Goal: Browse casually: Explore the website without a specific task or goal

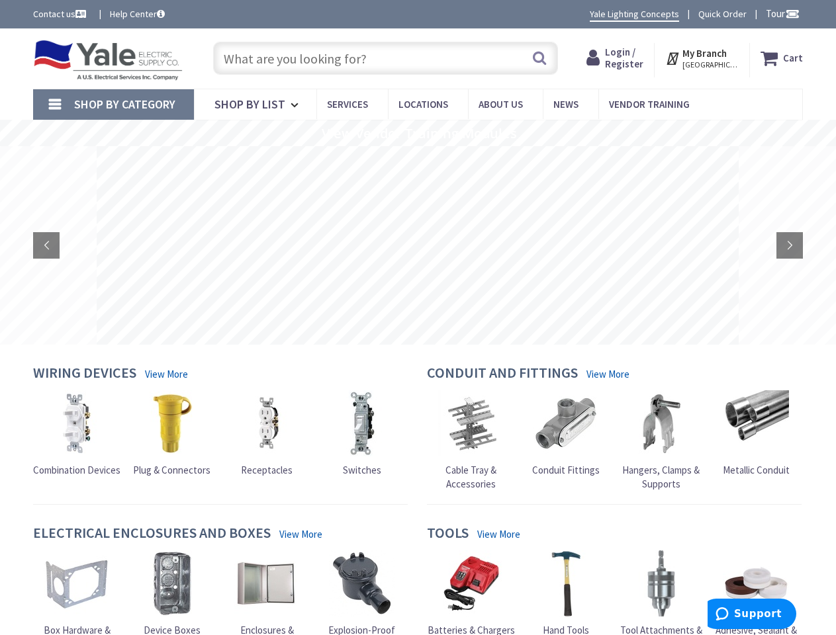
click at [418, 318] on rs-layer at bounding box center [418, 245] width 642 height 199
click at [780, 13] on span "Tour" at bounding box center [783, 13] width 34 height 13
click at [703, 58] on strong "My Branch" at bounding box center [704, 53] width 44 height 13
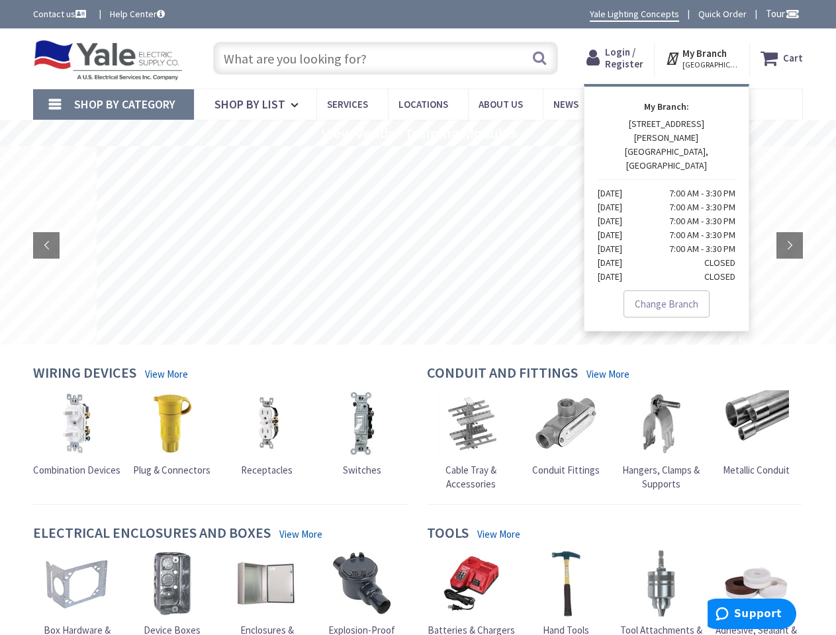
click at [113, 105] on span "Shop By Category" at bounding box center [124, 104] width 101 height 15
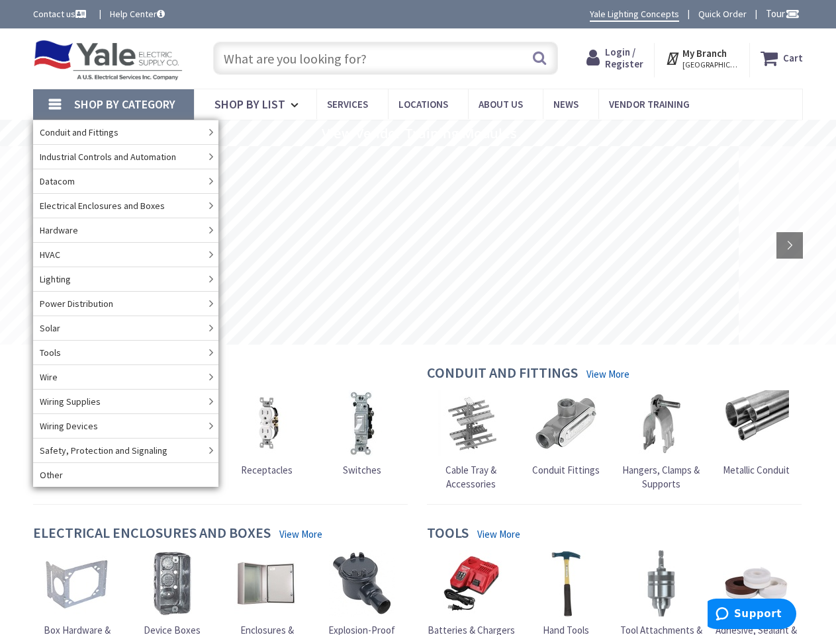
click at [418, 133] on rs-slide "View Vendor Training Modules" at bounding box center [418, 133] width 836 height 26
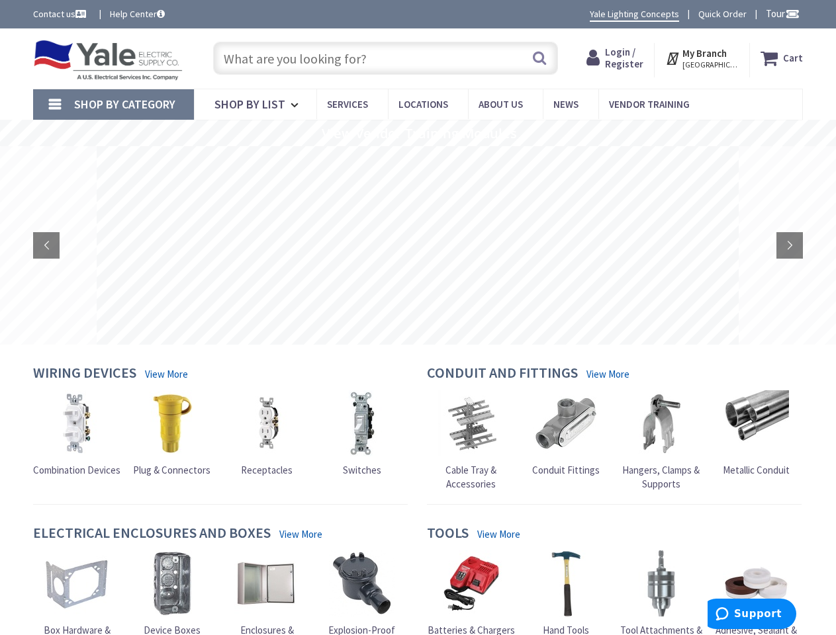
click at [418, 246] on rs-layer at bounding box center [418, 245] width 642 height 199
click at [46, 246] on rs-arrow at bounding box center [46, 245] width 26 height 26
click at [790, 246] on rs-arrow at bounding box center [789, 245] width 26 height 26
